Goal: Navigation & Orientation: Find specific page/section

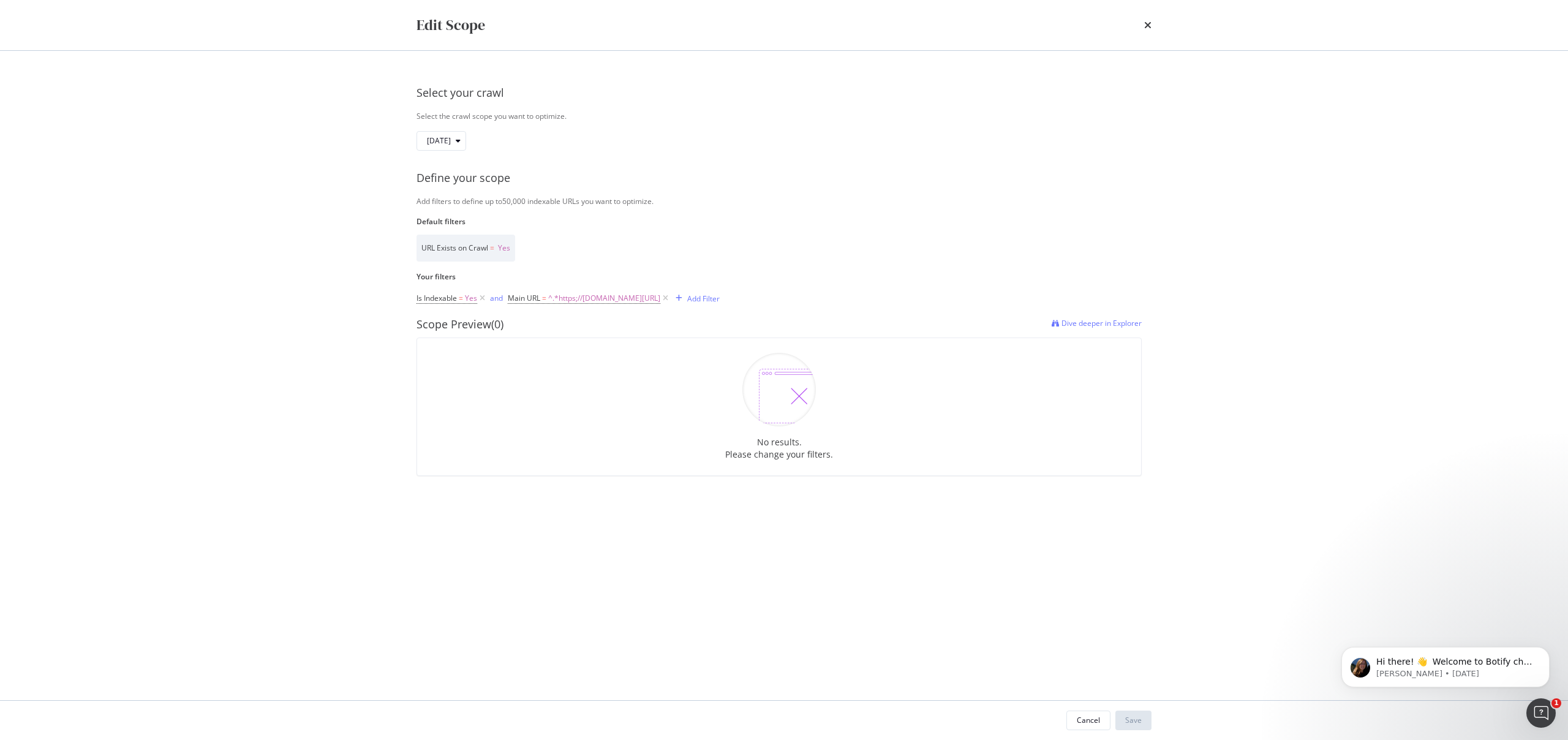
click at [1322, 400] on div "Edit Scope Select your crawl Select the crawl scope you want to optimize. [DATE…" at bounding box center [784, 370] width 1568 height 740
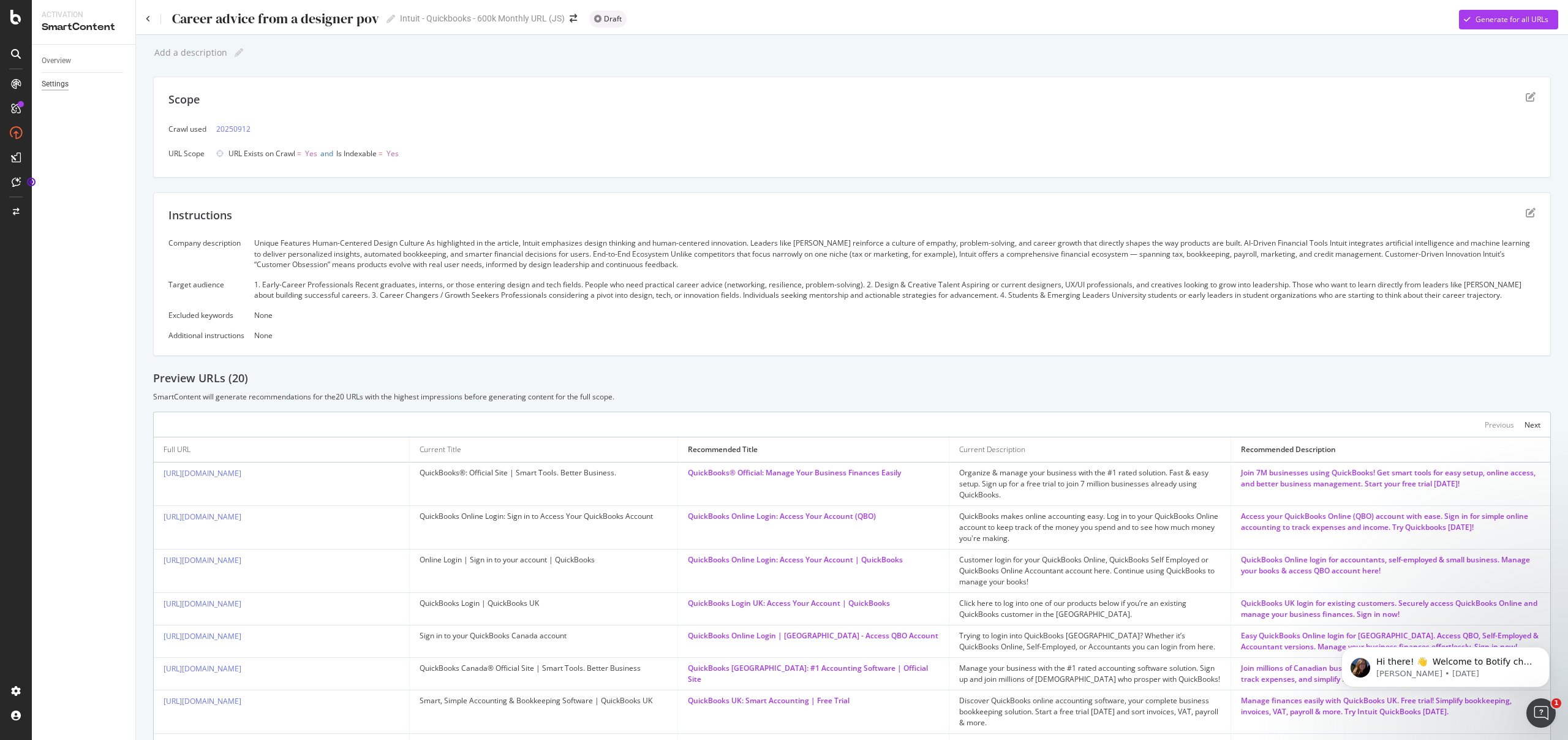
click at [61, 88] on div "Settings" at bounding box center [55, 84] width 27 height 13
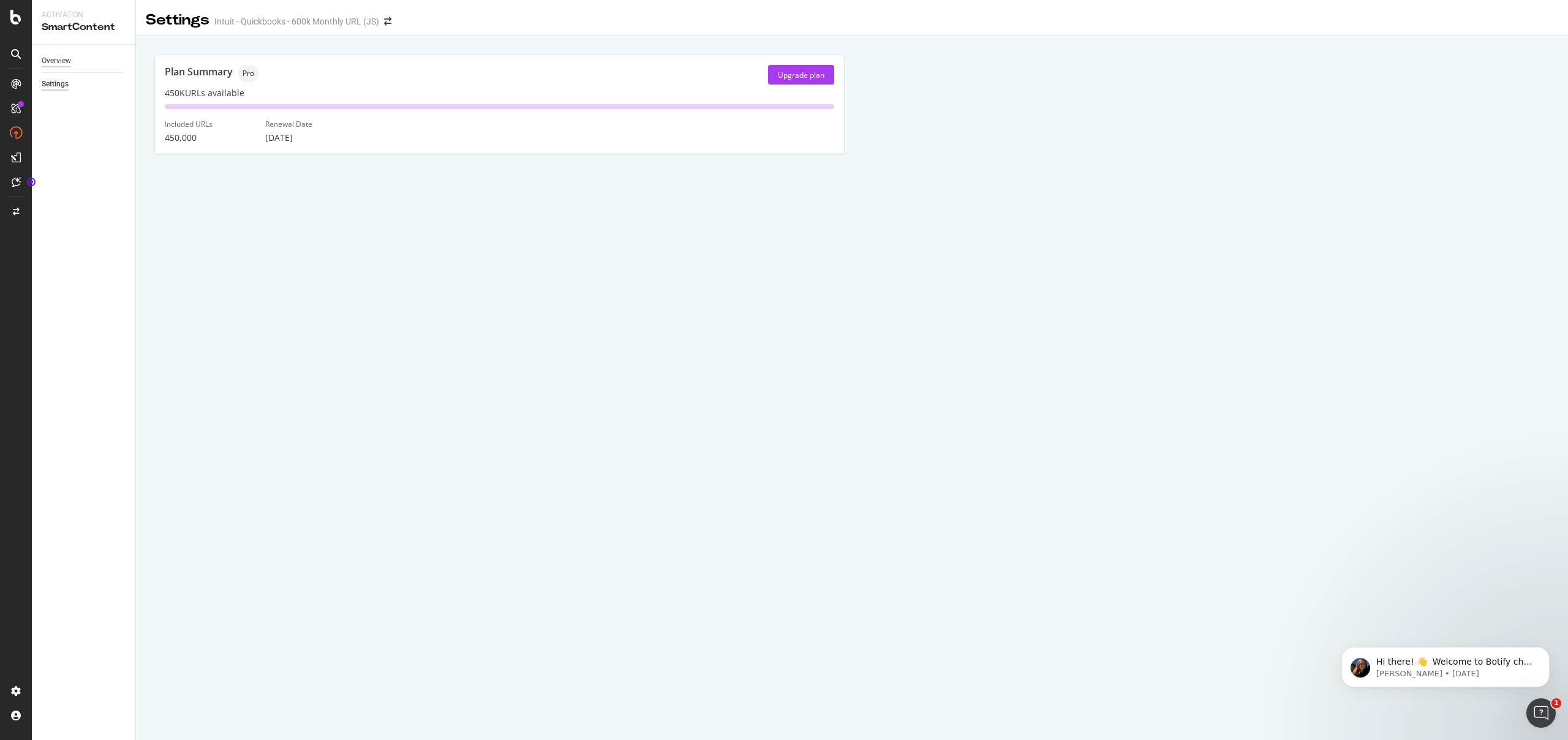
click at [62, 60] on div "Overview" at bounding box center [56, 61] width 29 height 13
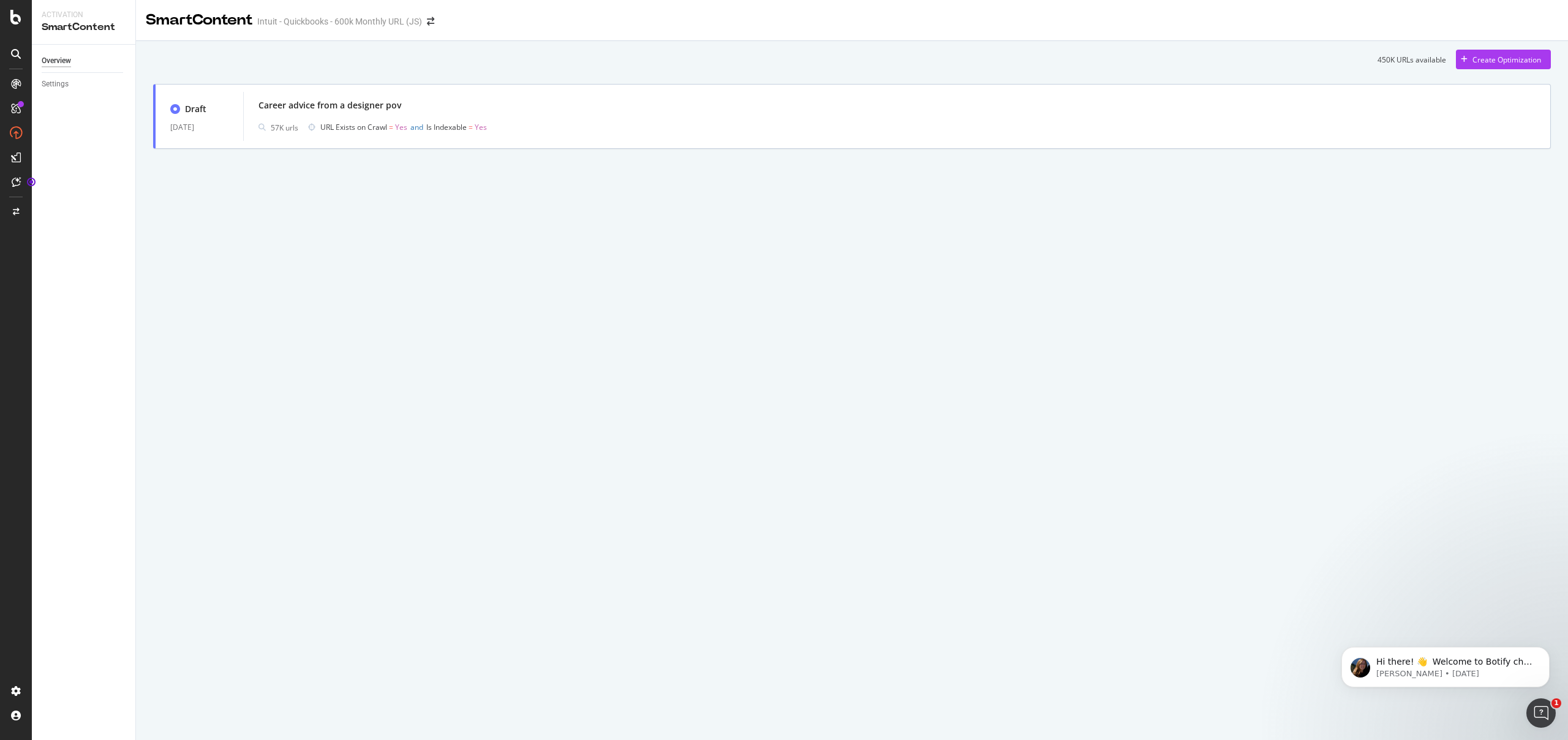
click at [64, 54] on div "Overview" at bounding box center [56, 61] width 29 height 13
click at [19, 12] on icon at bounding box center [16, 17] width 11 height 15
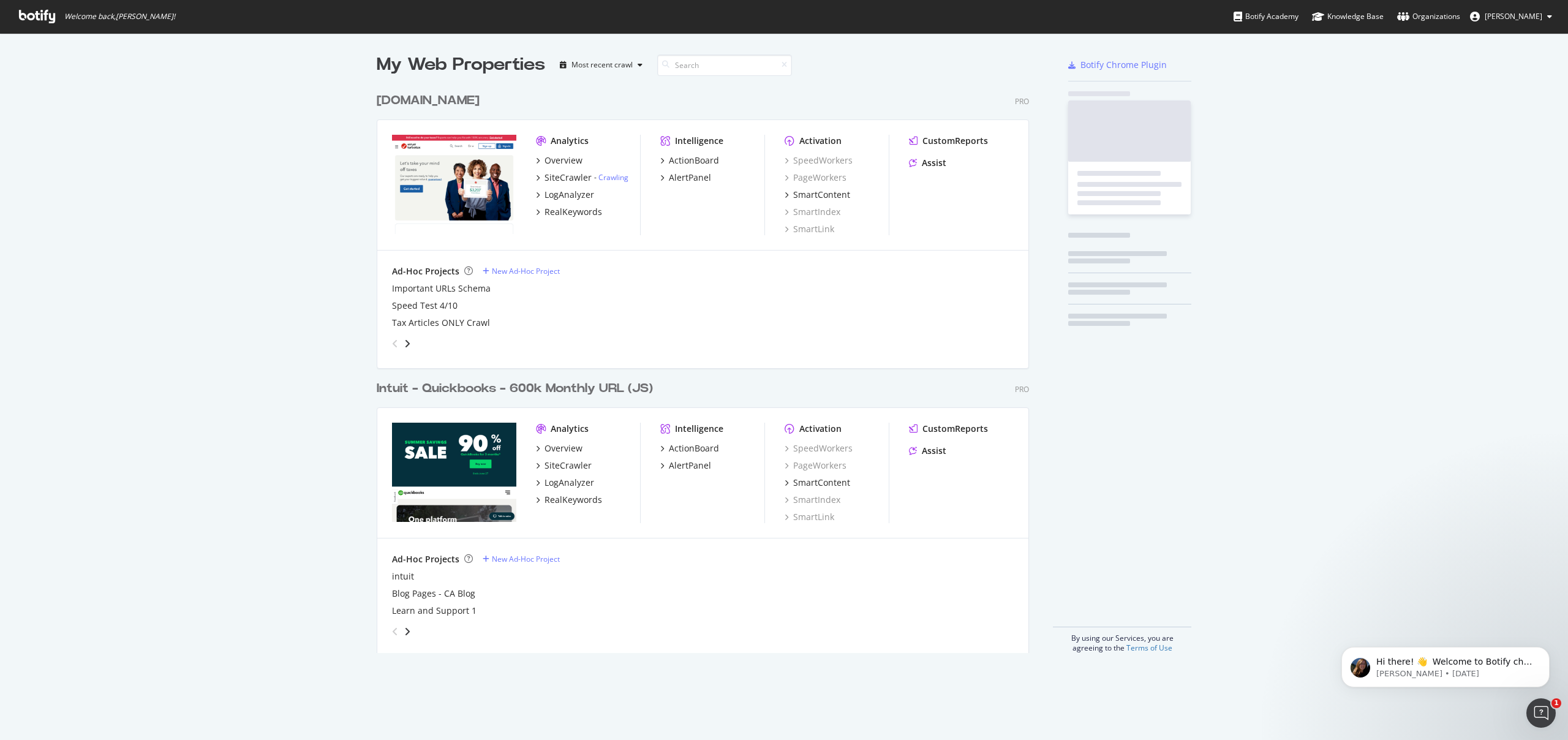
scroll to position [731, 1550]
